Goal: Task Accomplishment & Management: Complete application form

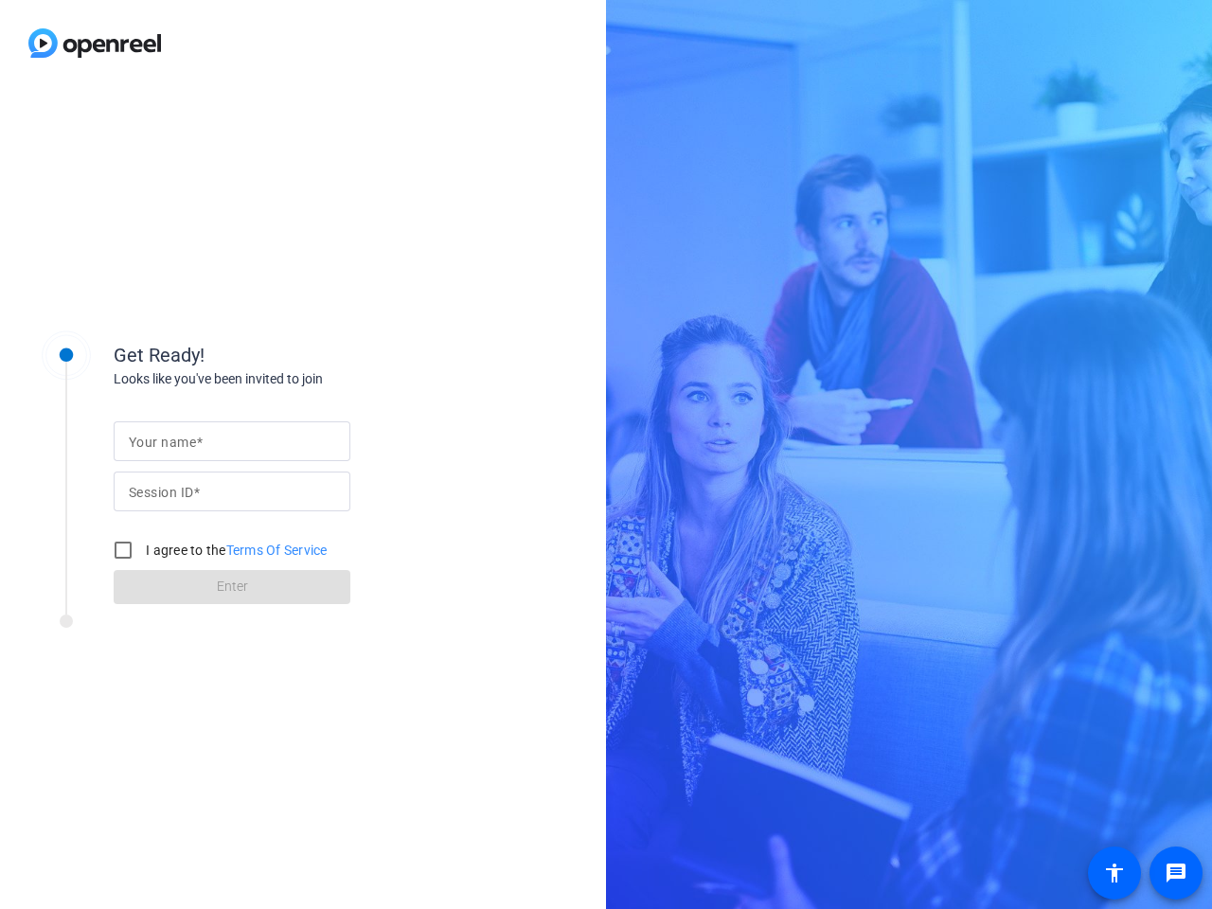
click at [232, 441] on input "Your name" at bounding box center [232, 441] width 206 height 23
click at [232, 491] on input "Session ID" at bounding box center [232, 491] width 206 height 23
click at [217, 550] on label "I agree to the Terms Of Service" at bounding box center [235, 550] width 186 height 19
click at [142, 550] on input "I agree to the Terms Of Service" at bounding box center [123, 550] width 38 height 38
click at [123, 550] on input "I agree to the Terms Of Service" at bounding box center [123, 550] width 38 height 38
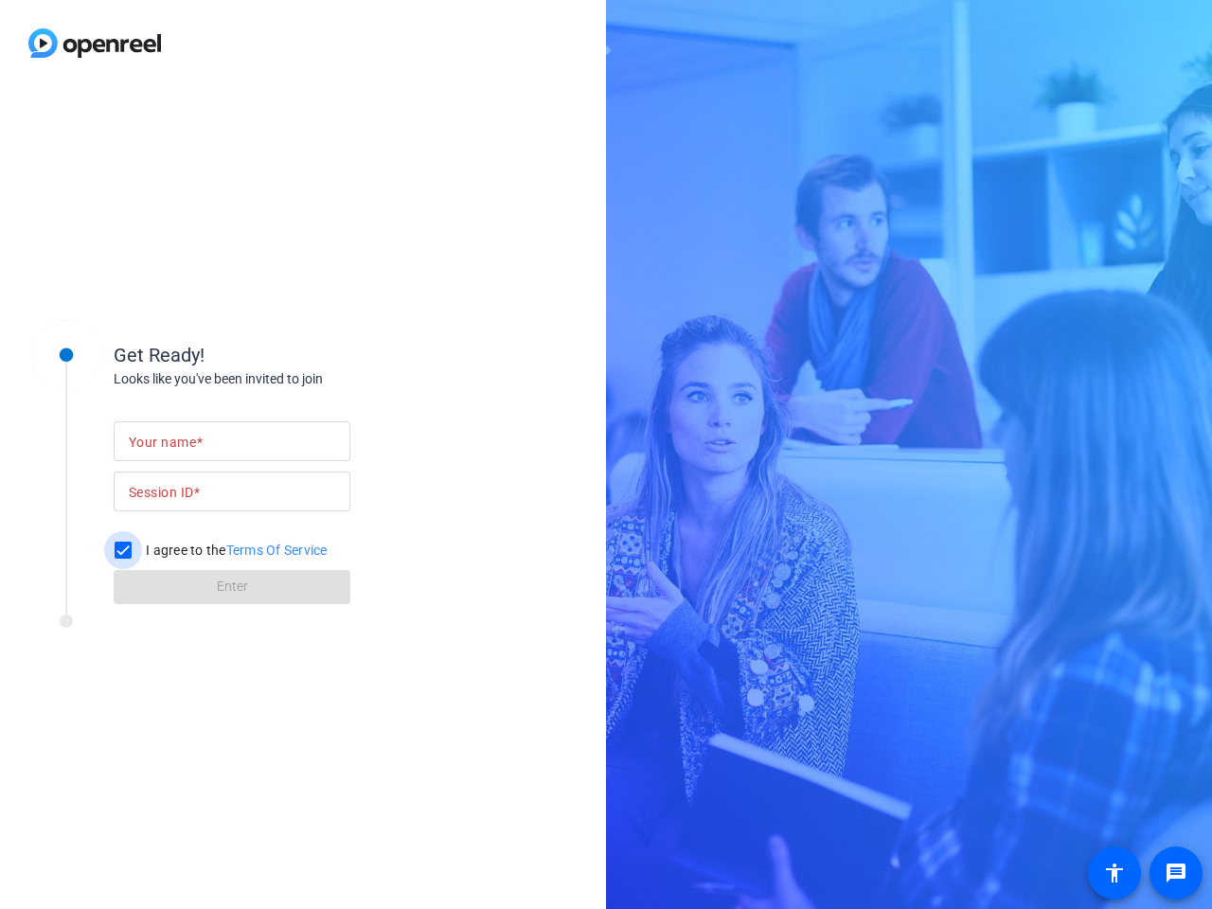
checkbox input "false"
click at [1176, 873] on mat-icon "message" at bounding box center [1176, 873] width 23 height 23
click at [1115, 873] on mat-icon "accessibility" at bounding box center [1114, 873] width 23 height 23
